Goal: Task Accomplishment & Management: Complete application form

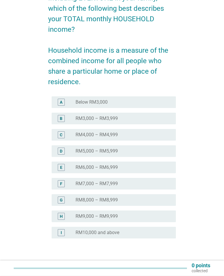
scroll to position [54, 0]
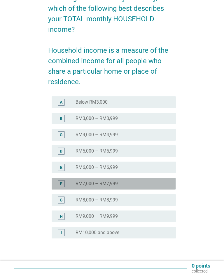
click at [156, 184] on div "radio_button_unchecked RM7,000 – RM7,999" at bounding box center [120, 184] width 91 height 6
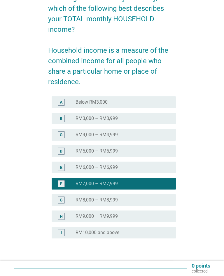
scroll to position [89, 0]
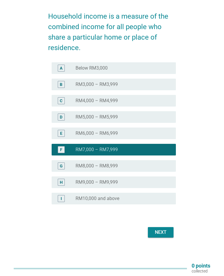
click at [160, 233] on div "Next" at bounding box center [160, 232] width 16 height 7
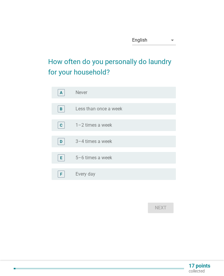
scroll to position [0, 0]
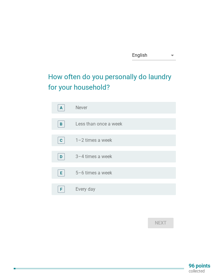
click at [135, 192] on div "radio_button_unchecked Every day" at bounding box center [120, 189] width 91 height 6
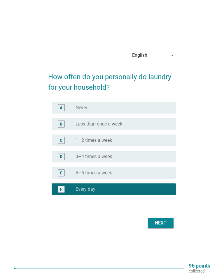
click at [166, 225] on div "Next" at bounding box center [160, 223] width 16 height 7
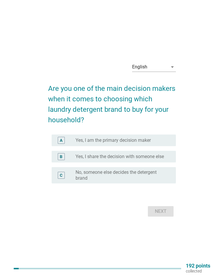
click at [166, 140] on div "radio_button_unchecked Yes, I am the primary decision maker" at bounding box center [120, 141] width 91 height 6
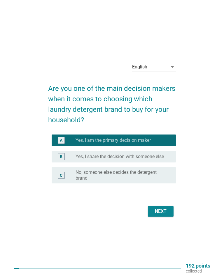
click at [163, 207] on button "Next" at bounding box center [161, 211] width 26 height 10
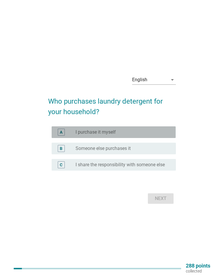
click at [162, 134] on div "radio_button_unchecked I purchase it myself" at bounding box center [120, 132] width 91 height 6
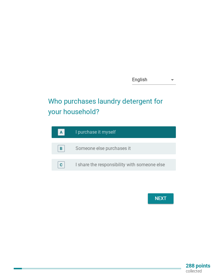
click at [164, 198] on div "Next" at bounding box center [160, 198] width 16 height 7
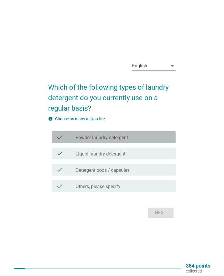
click at [137, 139] on div "check_box_outline_blank Powder laundry detergent" at bounding box center [123, 137] width 96 height 7
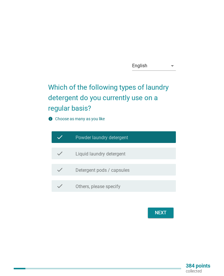
click at [156, 213] on div "Next" at bounding box center [160, 213] width 16 height 7
